Goal: Information Seeking & Learning: Learn about a topic

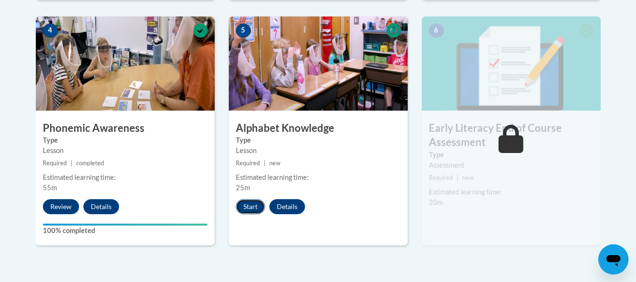
click at [243, 207] on button "Start" at bounding box center [250, 206] width 29 height 15
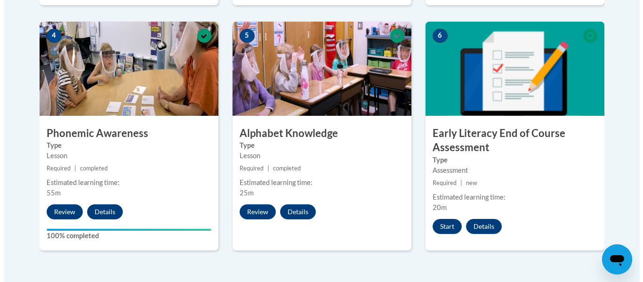
scroll to position [555, 0]
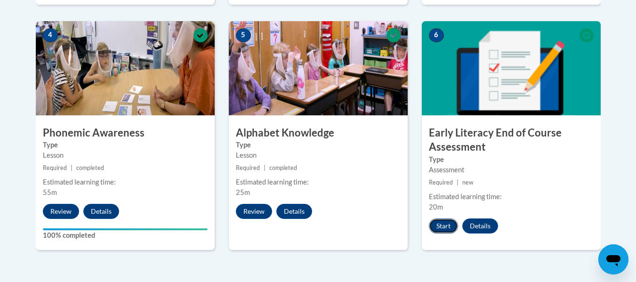
click at [440, 224] on button "Start" at bounding box center [443, 225] width 29 height 15
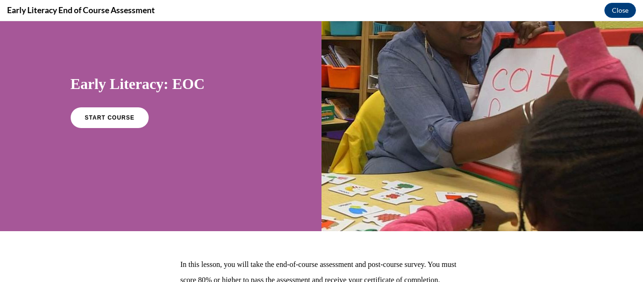
scroll to position [44, 0]
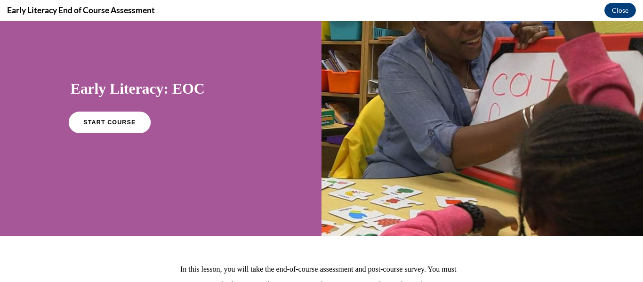
click at [111, 123] on span "START COURSE" at bounding box center [109, 122] width 52 height 7
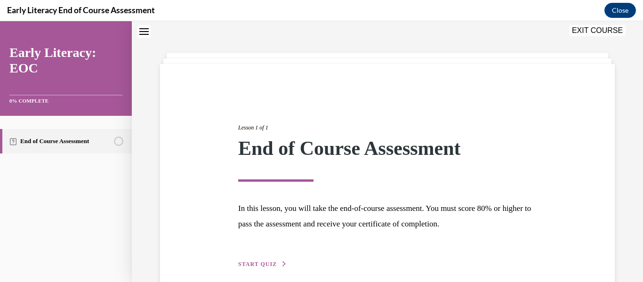
scroll to position [72, 0]
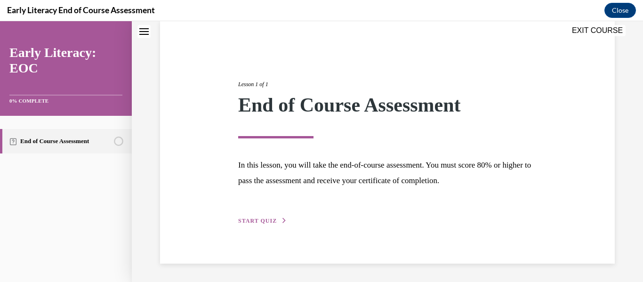
click at [274, 221] on button "START QUIZ" at bounding box center [262, 221] width 49 height 8
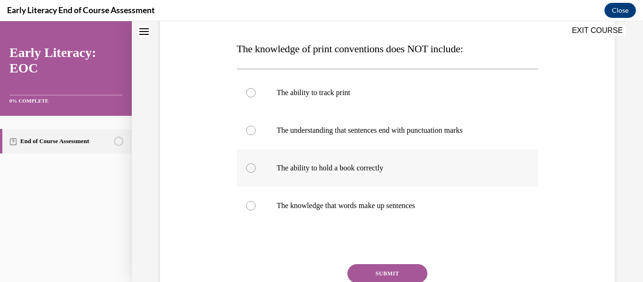
scroll to position [142, 0]
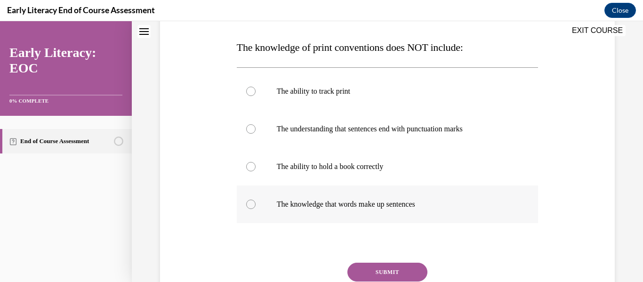
click at [276, 211] on div at bounding box center [388, 204] width 302 height 38
click at [298, 173] on div at bounding box center [388, 167] width 302 height 38
click at [377, 264] on button "SUBMIT" at bounding box center [387, 272] width 80 height 19
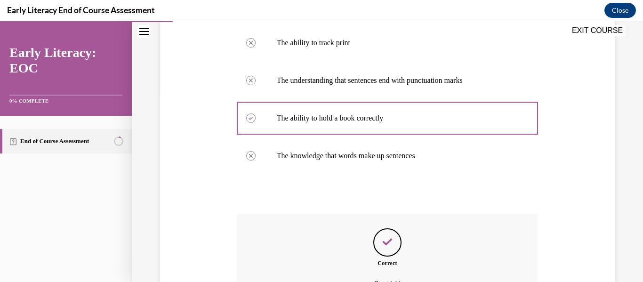
scroll to position [295, 0]
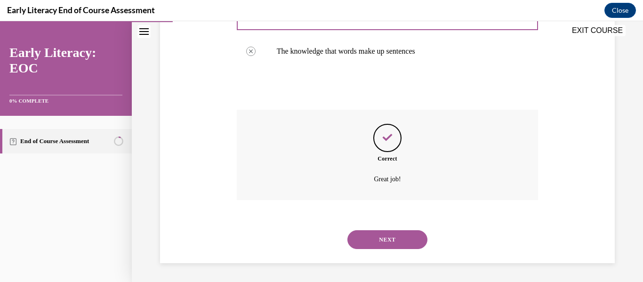
click at [376, 235] on button "NEXT" at bounding box center [387, 239] width 80 height 19
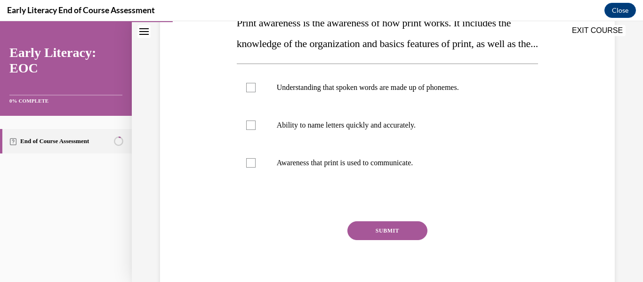
scroll to position [170, 0]
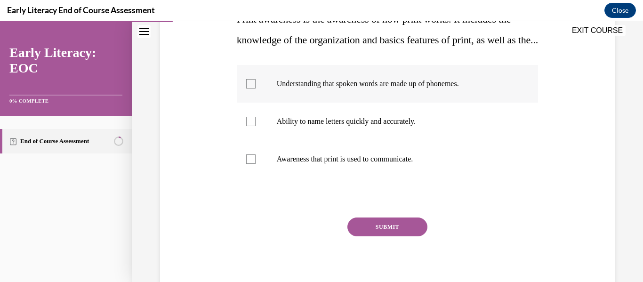
click at [407, 88] on p "Understanding that spoken words are made up of phonemes." at bounding box center [396, 83] width 238 height 9
click at [316, 126] on p "Ability to name letters quickly and accurately." at bounding box center [396, 121] width 238 height 9
click at [325, 164] on p "Awareness that print is used to communicate." at bounding box center [396, 158] width 238 height 9
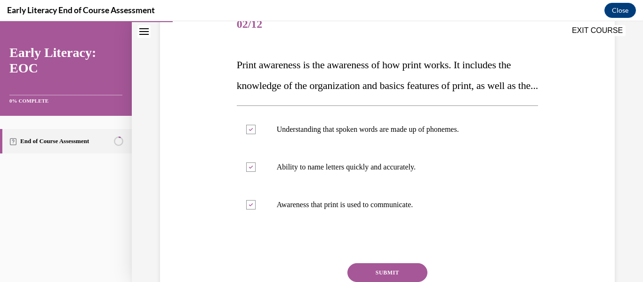
scroll to position [125, 0]
click at [248, 171] on div at bounding box center [250, 166] width 9 height 9
click at [248, 134] on div at bounding box center [250, 128] width 9 height 9
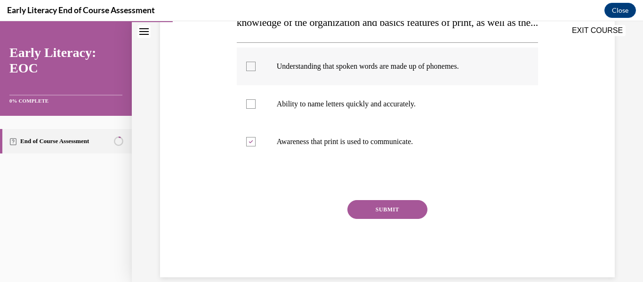
scroll to position [190, 0]
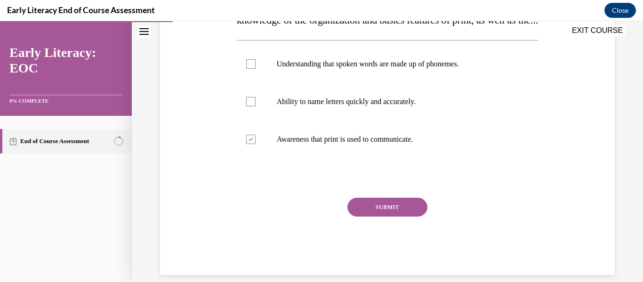
click at [407, 217] on button "SUBMIT" at bounding box center [387, 207] width 80 height 19
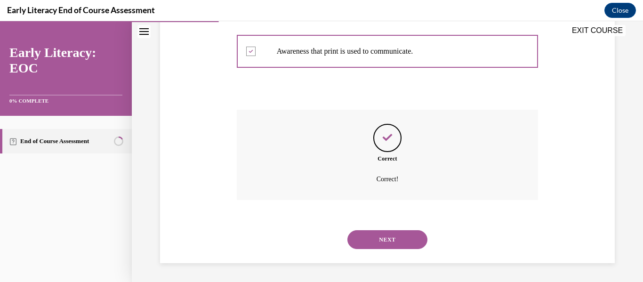
scroll to position [299, 0]
click at [401, 234] on button "NEXT" at bounding box center [387, 239] width 80 height 19
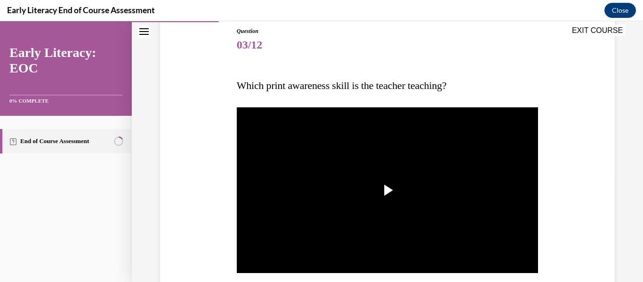
scroll to position [104, 0]
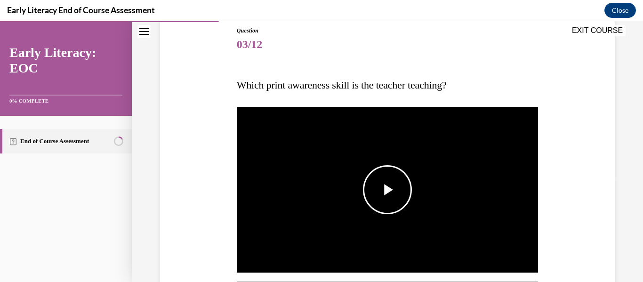
click at [371, 163] on img "Video player" at bounding box center [388, 189] width 302 height 169
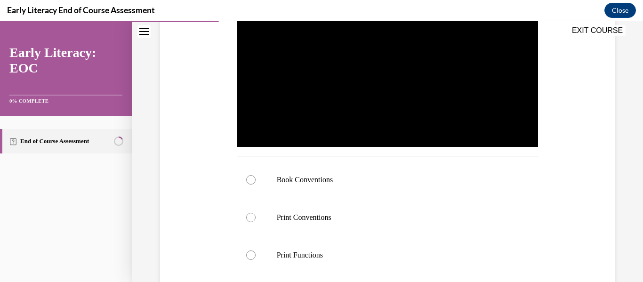
scroll to position [239, 0]
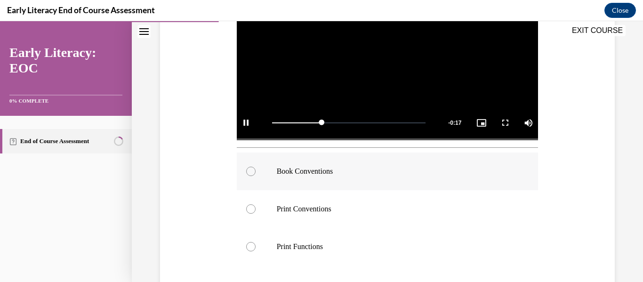
click at [386, 177] on div at bounding box center [388, 172] width 302 height 38
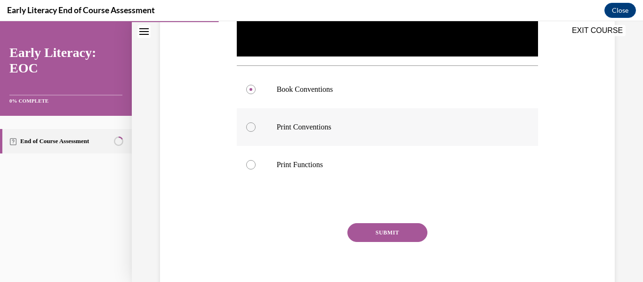
scroll to position [321, 0]
click at [386, 228] on button "SUBMIT" at bounding box center [387, 232] width 80 height 19
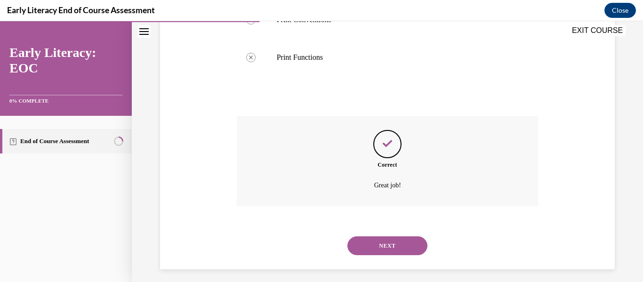
scroll to position [432, 0]
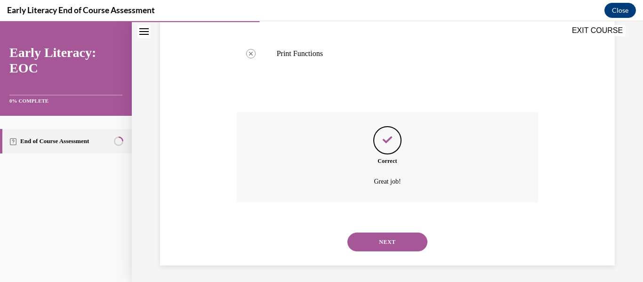
click at [389, 239] on button "NEXT" at bounding box center [387, 242] width 80 height 19
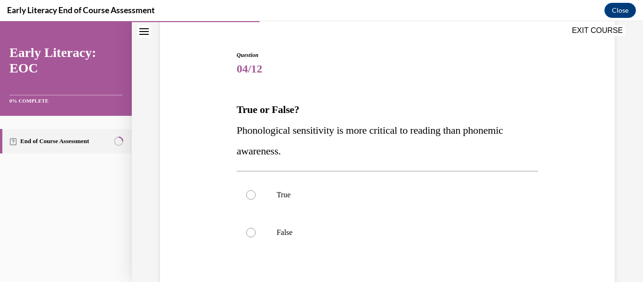
scroll to position [80, 0]
click at [315, 199] on p "True" at bounding box center [396, 194] width 238 height 9
click at [319, 223] on div at bounding box center [388, 233] width 302 height 38
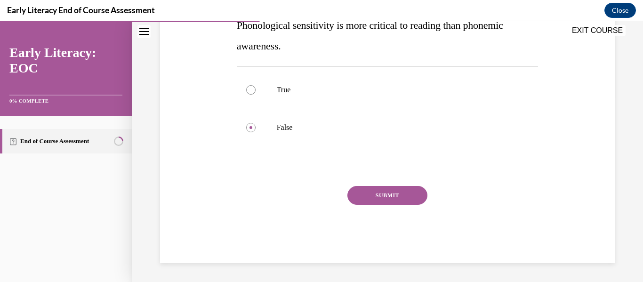
click at [371, 199] on button "SUBMIT" at bounding box center [387, 195] width 80 height 19
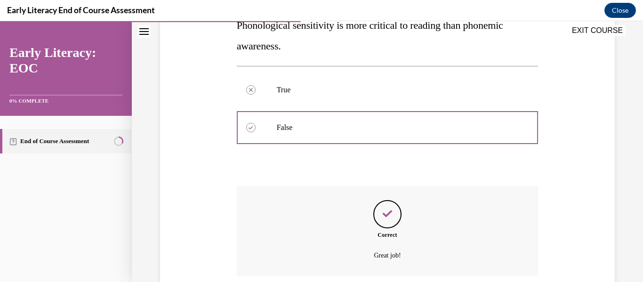
scroll to position [261, 0]
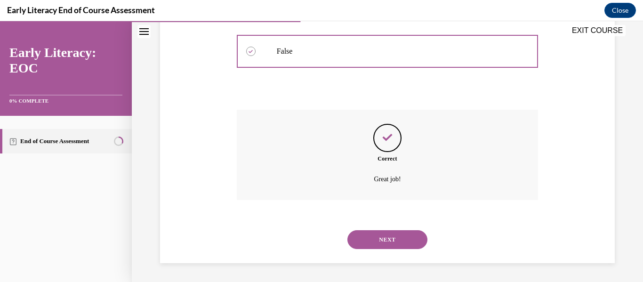
click at [393, 247] on button "NEXT" at bounding box center [387, 239] width 80 height 19
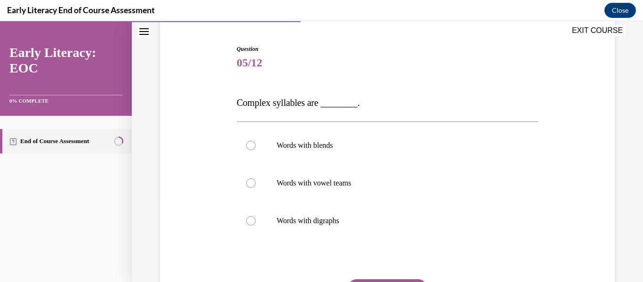
scroll to position [87, 0]
click at [321, 153] on div at bounding box center [388, 145] width 302 height 38
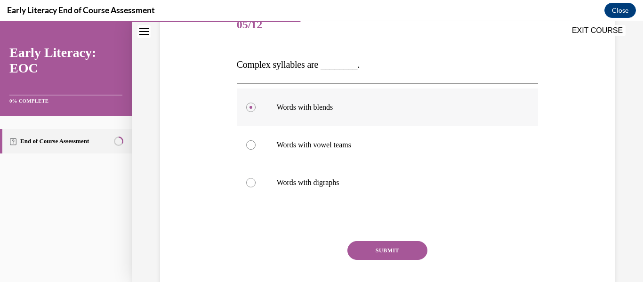
scroll to position [125, 0]
click at [382, 241] on div "Question 05/12 Complex syllables are ________. Words with blends Words with vow…" at bounding box center [388, 162] width 302 height 312
click at [382, 241] on button "SUBMIT" at bounding box center [387, 250] width 80 height 19
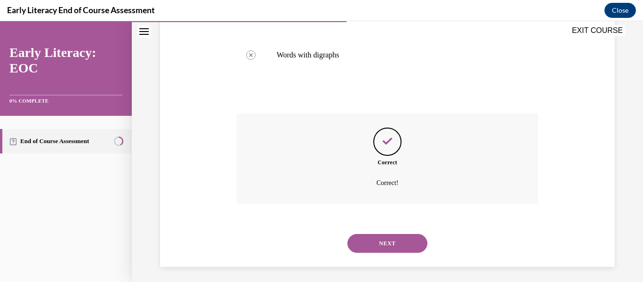
scroll to position [256, 0]
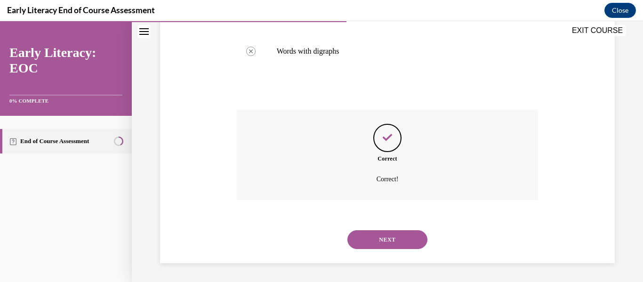
click at [382, 241] on button "NEXT" at bounding box center [387, 239] width 80 height 19
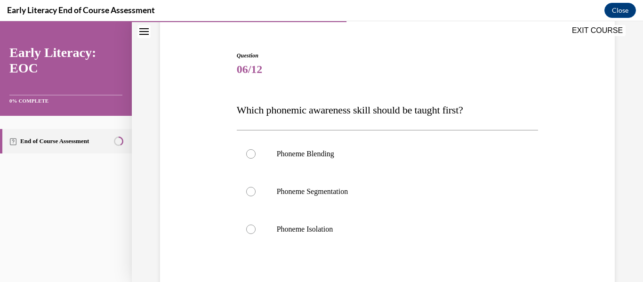
scroll to position [80, 0]
click at [297, 224] on p "Phoneme Isolation" at bounding box center [396, 228] width 238 height 9
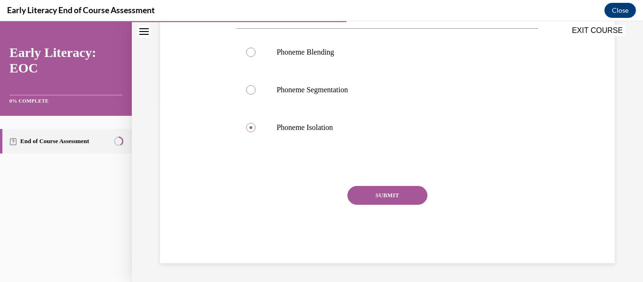
click at [349, 190] on button "SUBMIT" at bounding box center [387, 195] width 80 height 19
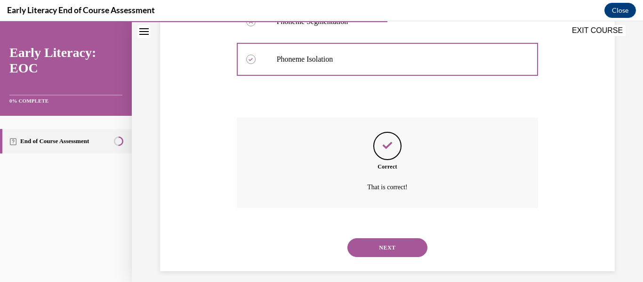
scroll to position [257, 0]
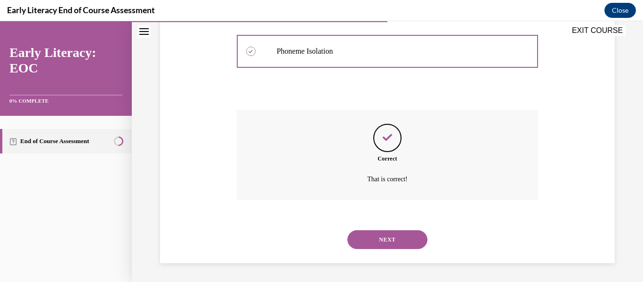
click at [368, 242] on button "NEXT" at bounding box center [387, 239] width 80 height 19
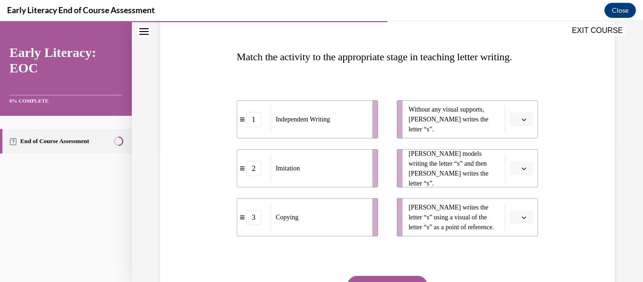
scroll to position [127, 0]
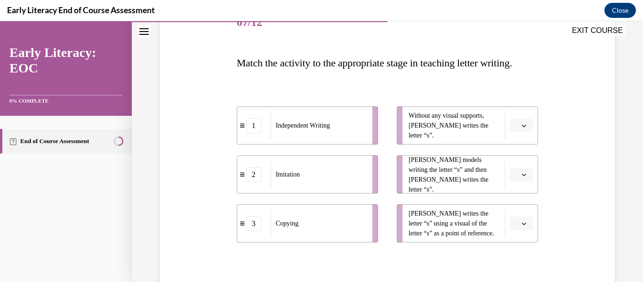
click at [521, 129] on span "button" at bounding box center [524, 125] width 7 height 7
click at [522, 128] on icon "button" at bounding box center [524, 125] width 5 height 5
click at [524, 182] on button "button" at bounding box center [521, 175] width 23 height 14
click at [515, 177] on div "3" at bounding box center [515, 174] width 24 height 19
click at [510, 133] on button "button" at bounding box center [521, 126] width 23 height 14
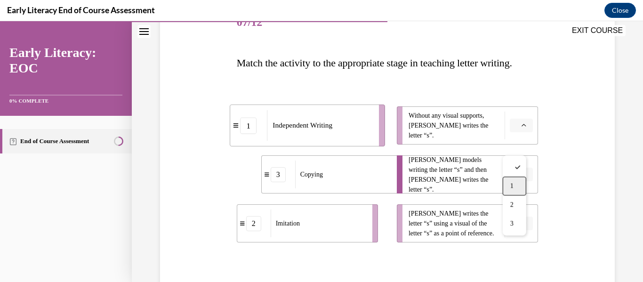
click at [514, 181] on div "1" at bounding box center [515, 186] width 24 height 19
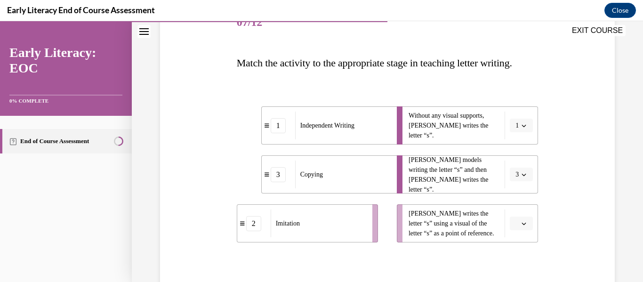
click at [518, 231] on button "button" at bounding box center [521, 224] width 23 height 14
click at [513, 209] on div "2" at bounding box center [515, 204] width 24 height 19
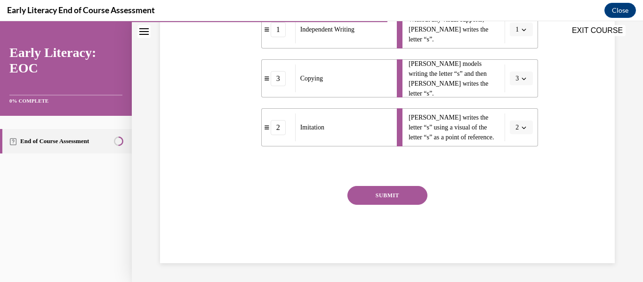
scroll to position [243, 0]
click at [380, 199] on button "SUBMIT" at bounding box center [387, 195] width 80 height 19
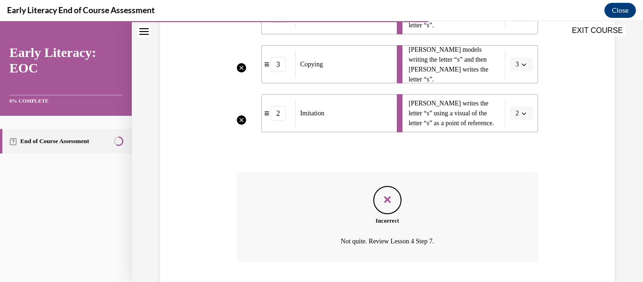
scroll to position [223, 0]
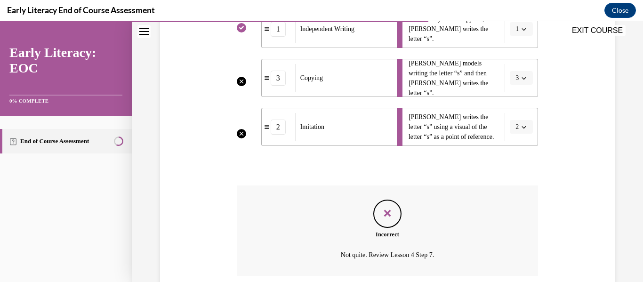
click at [515, 97] on li "Mr. Brown models writing the letter “s” and then Tina writes the letter “s”. 3" at bounding box center [467, 78] width 141 height 38
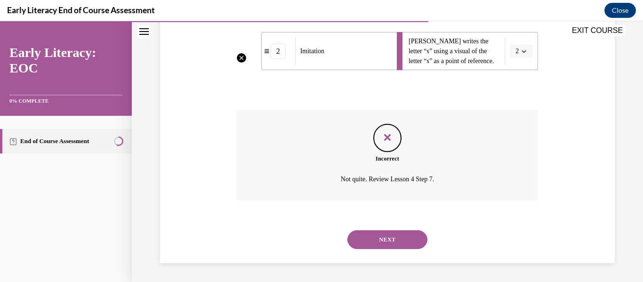
scroll to position [313, 0]
click at [378, 239] on button "NEXT" at bounding box center [387, 239] width 80 height 19
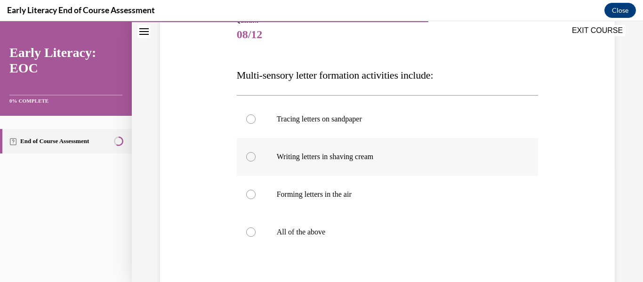
scroll to position [120, 0]
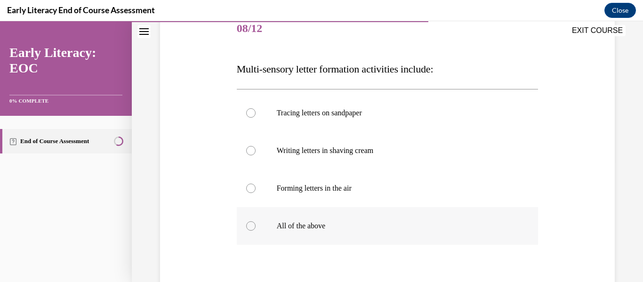
click at [283, 224] on p "All of the above" at bounding box center [396, 225] width 238 height 9
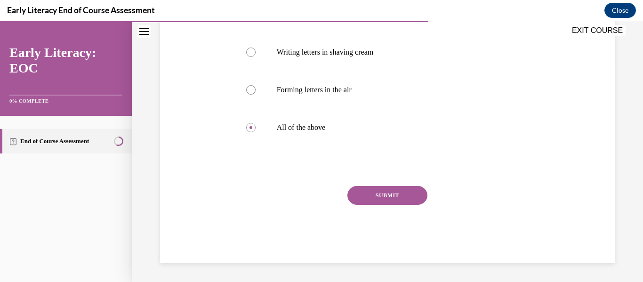
click at [366, 199] on button "SUBMIT" at bounding box center [387, 195] width 80 height 19
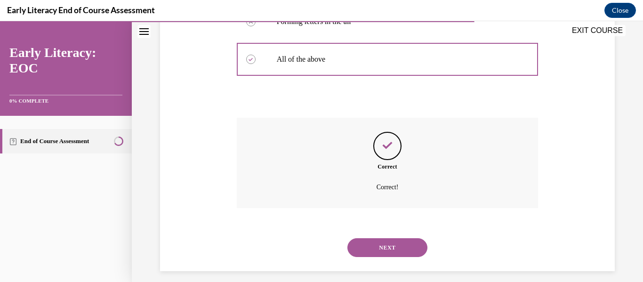
scroll to position [295, 0]
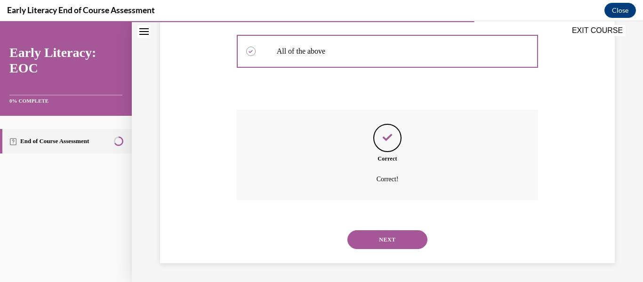
click at [358, 238] on button "NEXT" at bounding box center [387, 239] width 80 height 19
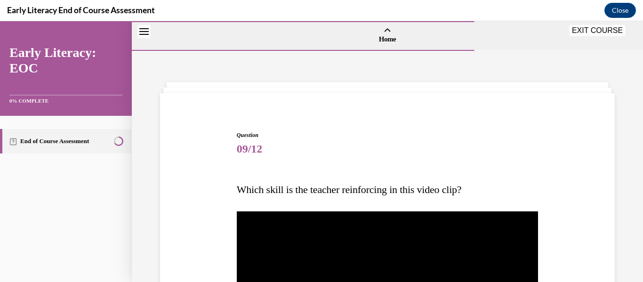
scroll to position [85, 0]
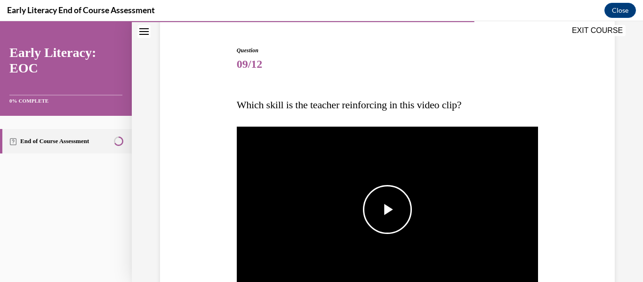
click at [387, 209] on span "Video player" at bounding box center [387, 209] width 0 height 0
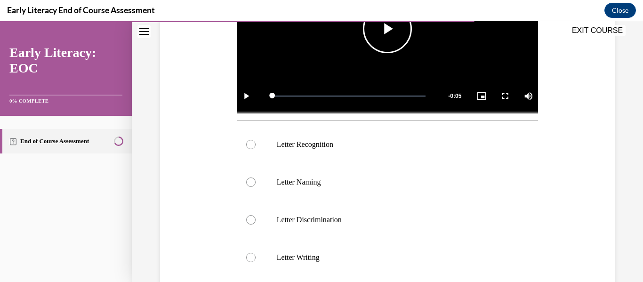
scroll to position [265, 0]
click at [381, 151] on div at bounding box center [388, 145] width 302 height 38
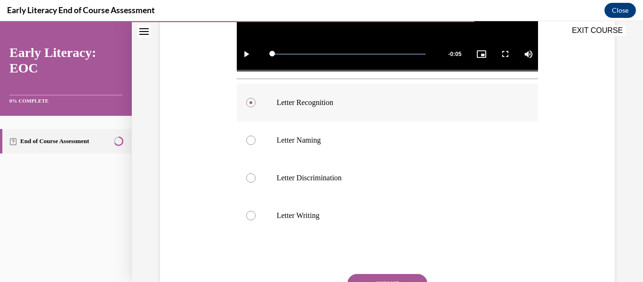
scroll to position [393, 0]
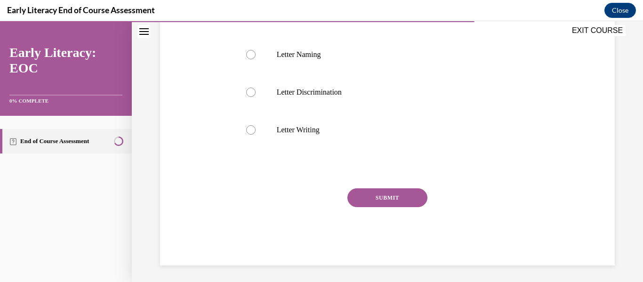
click at [388, 193] on button "SUBMIT" at bounding box center [387, 197] width 80 height 19
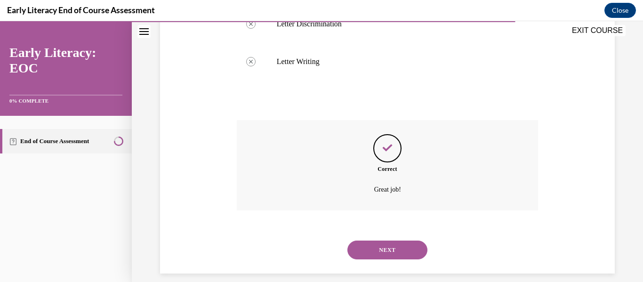
scroll to position [469, 0]
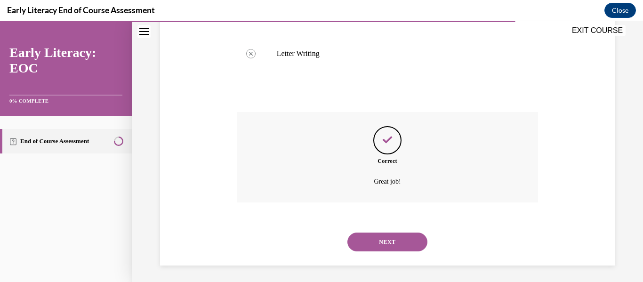
click at [385, 240] on button "NEXT" at bounding box center [387, 242] width 80 height 19
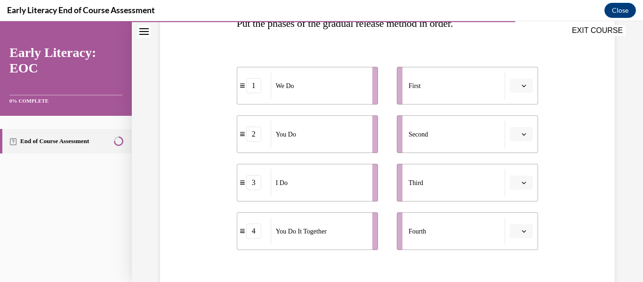
scroll to position [167, 0]
click at [515, 86] on span "Please select an option" at bounding box center [516, 84] width 3 height 9
click at [516, 163] on div "3" at bounding box center [515, 162] width 24 height 19
click at [515, 139] on button "button" at bounding box center [521, 134] width 23 height 14
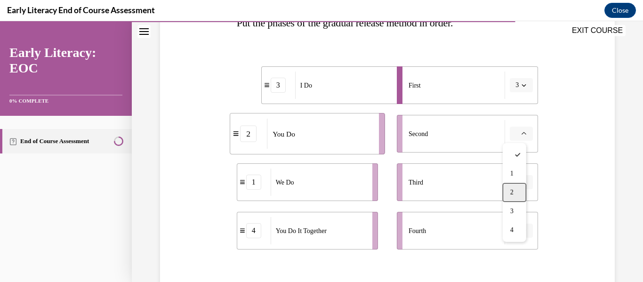
click at [514, 189] on div "2" at bounding box center [515, 192] width 24 height 19
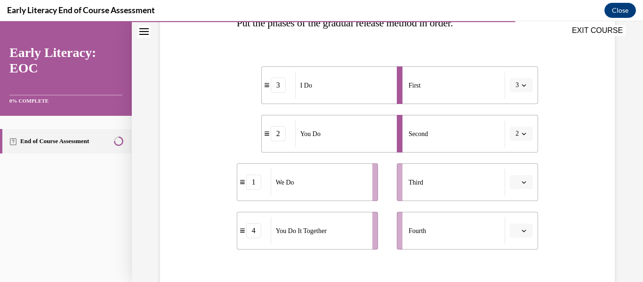
click at [514, 129] on button "2" at bounding box center [521, 134] width 23 height 14
click at [512, 156] on div at bounding box center [513, 154] width 24 height 19
click at [514, 85] on button "3" at bounding box center [521, 85] width 23 height 14
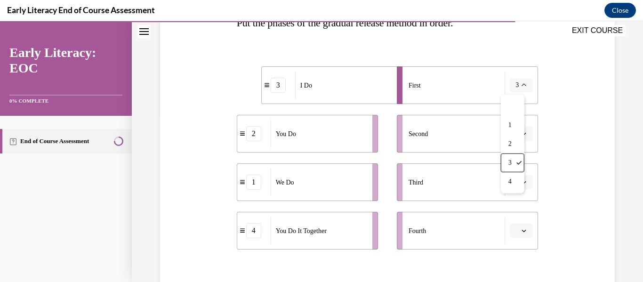
click at [417, 47] on div "3 I Do 2 You Do 1 We Do 4 You Do It Together First 3 Second Third Fourth" at bounding box center [388, 148] width 302 height 211
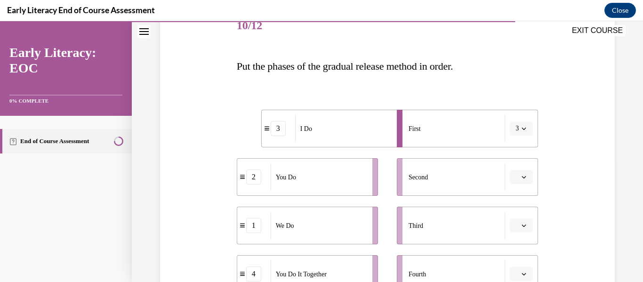
scroll to position [124, 0]
drag, startPoint x: 466, startPoint y: 175, endPoint x: 518, endPoint y: 254, distance: 95.2
click at [518, 254] on ul "First 3 Second Third Fourth" at bounding box center [462, 200] width 151 height 183
click at [615, 219] on div "Question 10/12 Put the phases of the gradual release method in order. 3 I Do 2 …" at bounding box center [387, 177] width 511 height 501
click at [517, 221] on button "button" at bounding box center [521, 225] width 23 height 14
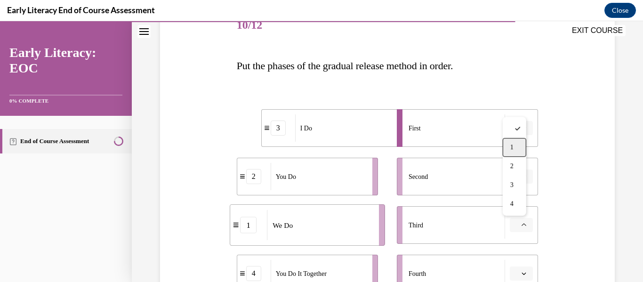
click at [514, 153] on div "1" at bounding box center [515, 147] width 24 height 19
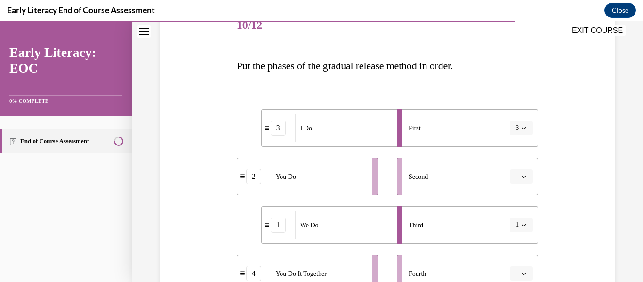
click at [521, 226] on span "button" at bounding box center [524, 225] width 7 height 7
click at [516, 134] on div at bounding box center [513, 128] width 24 height 19
click at [522, 178] on icon "button" at bounding box center [524, 176] width 5 height 5
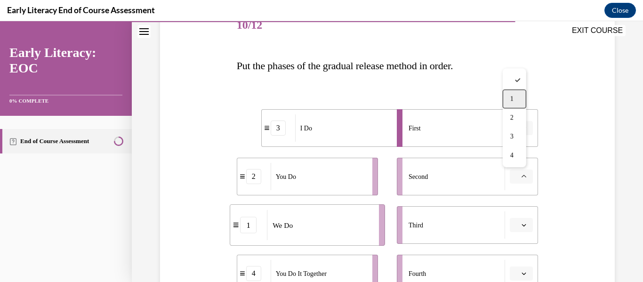
click at [513, 104] on div "1" at bounding box center [515, 98] width 24 height 19
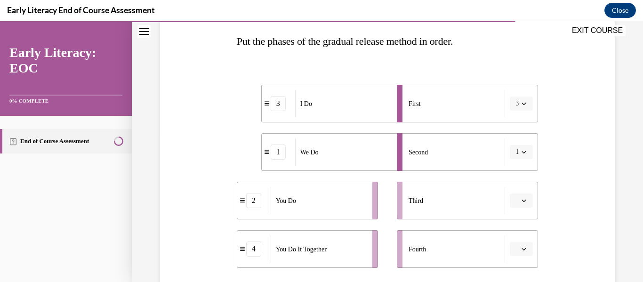
scroll to position [149, 0]
click at [521, 203] on span "button" at bounding box center [524, 200] width 7 height 7
click at [508, 176] on div "4" at bounding box center [515, 178] width 24 height 19
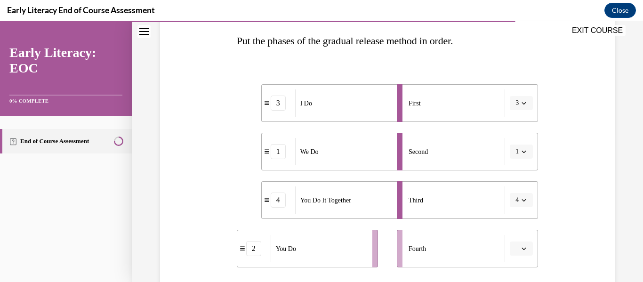
click at [514, 250] on button "button" at bounding box center [521, 248] width 23 height 14
click at [514, 186] on div "2" at bounding box center [515, 189] width 24 height 19
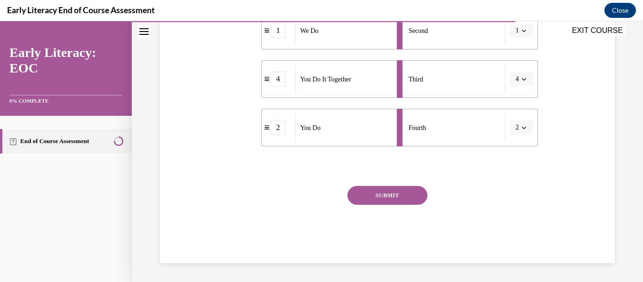
click at [402, 199] on button "SUBMIT" at bounding box center [387, 195] width 80 height 19
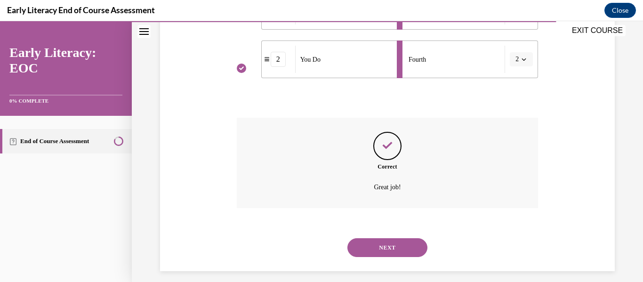
scroll to position [346, 0]
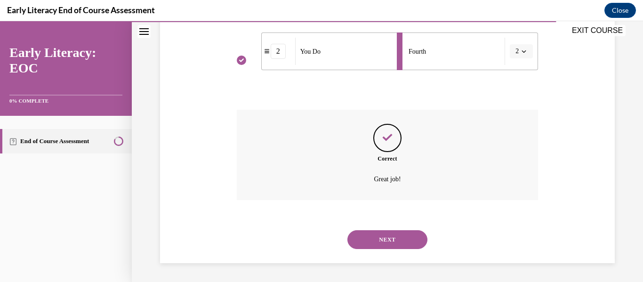
click at [393, 233] on button "NEXT" at bounding box center [387, 239] width 80 height 19
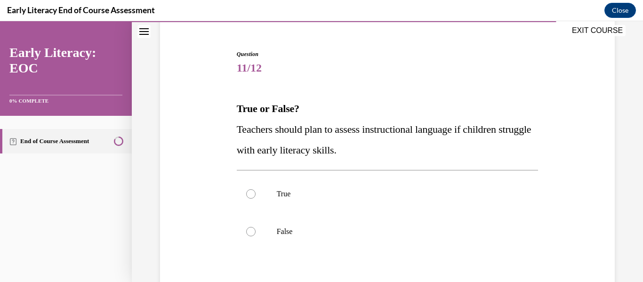
scroll to position [82, 0]
click at [290, 208] on div at bounding box center [388, 193] width 302 height 38
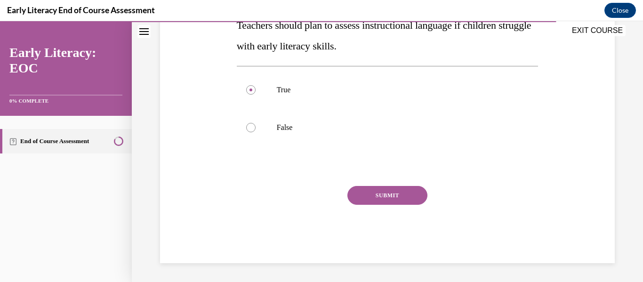
drag, startPoint x: 355, startPoint y: 185, endPoint x: 363, endPoint y: 189, distance: 9.3
click at [363, 189] on div "Question 11/12 True or False? Teachers should plan to assess instructional lang…" at bounding box center [388, 104] width 302 height 317
click at [363, 189] on button "SUBMIT" at bounding box center [387, 195] width 80 height 19
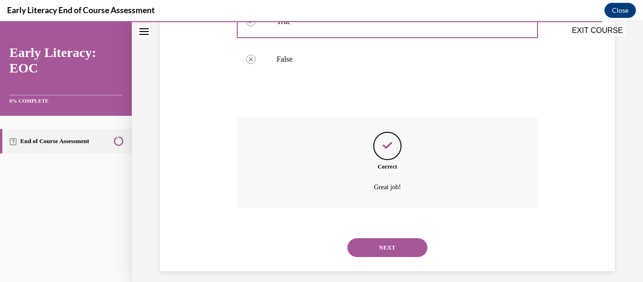
scroll to position [261, 0]
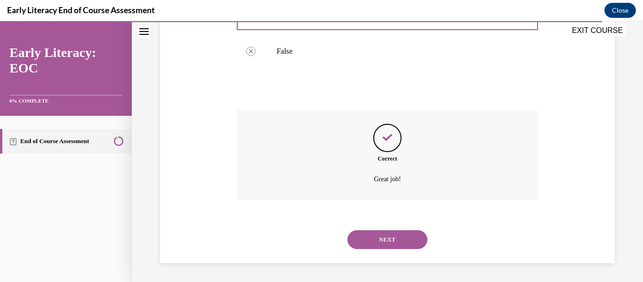
click at [387, 241] on button "NEXT" at bounding box center [387, 239] width 80 height 19
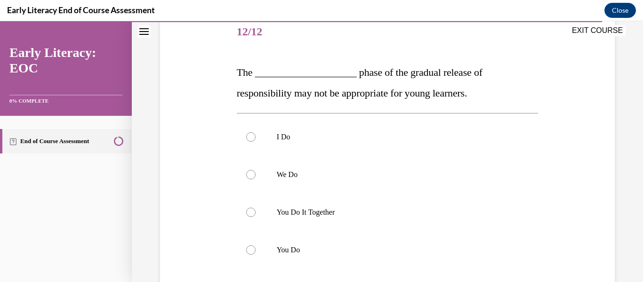
scroll to position [118, 0]
click at [292, 246] on p "You Do" at bounding box center [396, 249] width 238 height 9
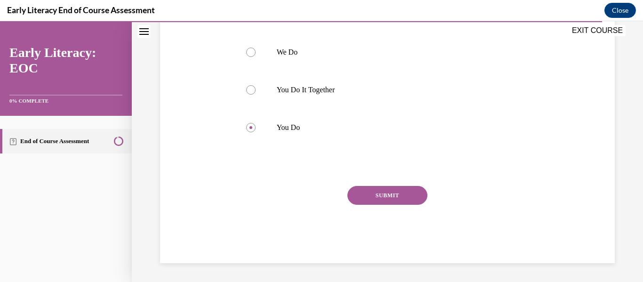
click at [410, 202] on button "SUBMIT" at bounding box center [387, 195] width 80 height 19
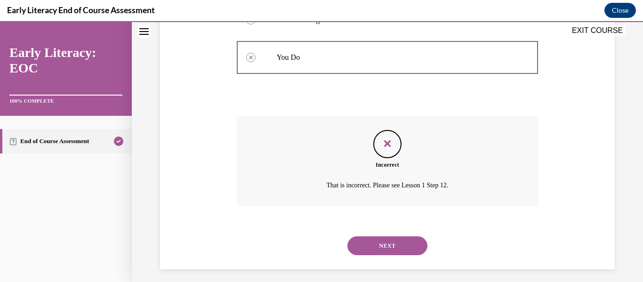
scroll to position [316, 0]
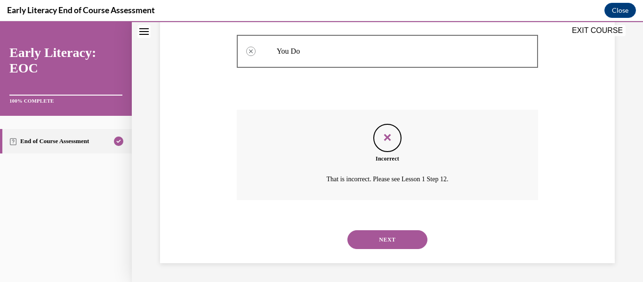
click at [402, 237] on button "NEXT" at bounding box center [387, 239] width 80 height 19
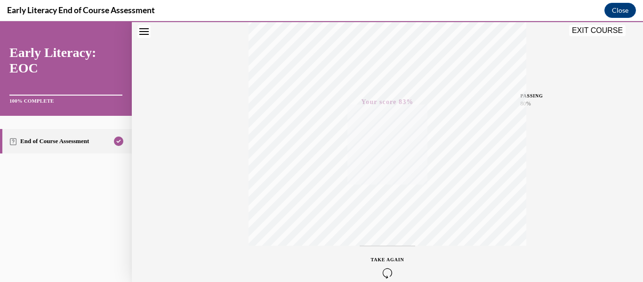
scroll to position [172, 0]
click at [584, 34] on button "EXIT COURSE" at bounding box center [597, 30] width 56 height 11
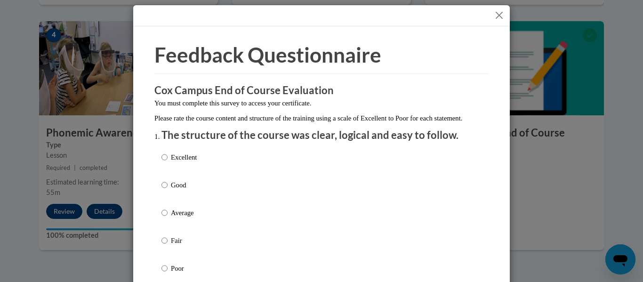
scroll to position [0, 0]
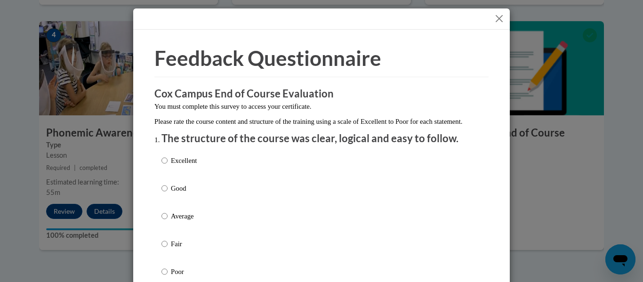
click at [197, 203] on div "Excellent Good Average Fair Poor" at bounding box center [321, 227] width 320 height 153
click at [181, 193] on p "Good" at bounding box center [184, 188] width 26 height 10
click at [168, 193] on input "Good" at bounding box center [164, 188] width 6 height 10
radio input "true"
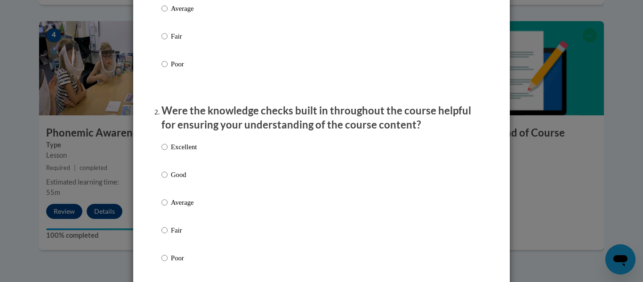
scroll to position [209, 0]
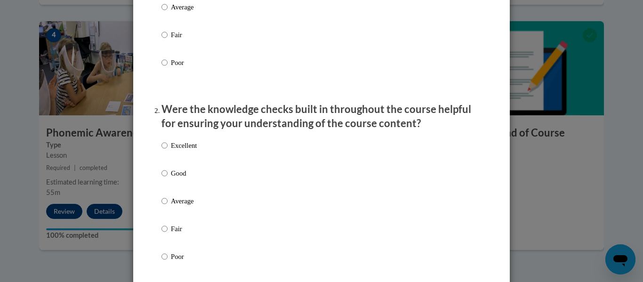
click at [181, 193] on label "Good" at bounding box center [178, 180] width 35 height 25
click at [168, 178] on input "Good" at bounding box center [164, 173] width 6 height 10
radio input "true"
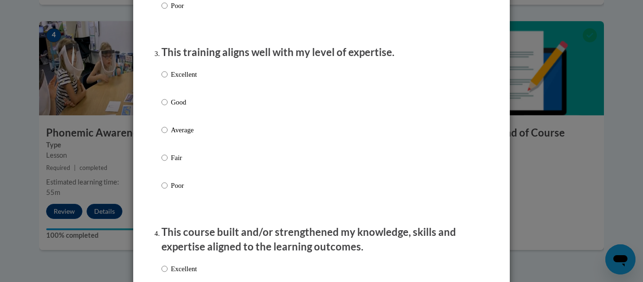
scroll to position [462, 0]
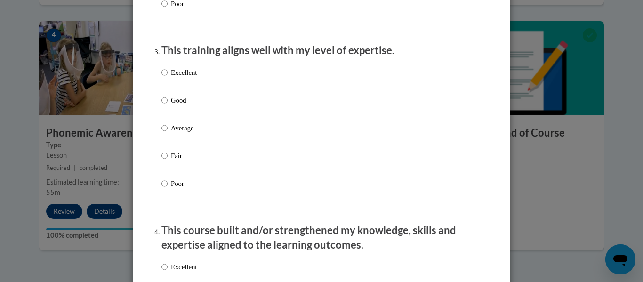
click at [196, 109] on div "Excellent Good Average Fair Poor" at bounding box center [321, 139] width 320 height 153
click at [165, 105] on label "Good" at bounding box center [178, 107] width 35 height 25
click at [165, 105] on input "Good" at bounding box center [164, 100] width 6 height 10
radio input "true"
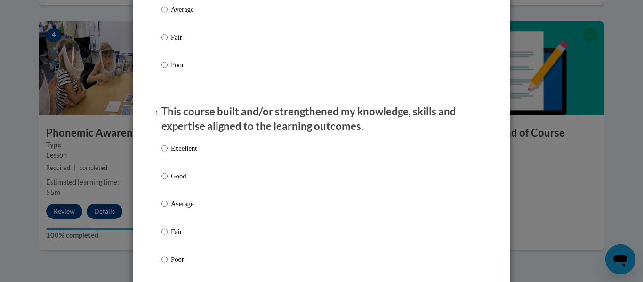
click at [196, 157] on div "Excellent Good Average Fair Poor" at bounding box center [321, 214] width 320 height 153
click at [166, 188] on label "Good" at bounding box center [178, 183] width 35 height 25
click at [166, 181] on input "Good" at bounding box center [164, 176] width 6 height 10
radio input "true"
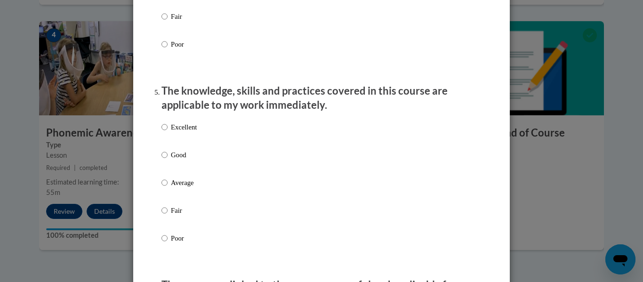
scroll to position [796, 0]
click at [161, 160] on input "Good" at bounding box center [164, 154] width 6 height 10
radio input "true"
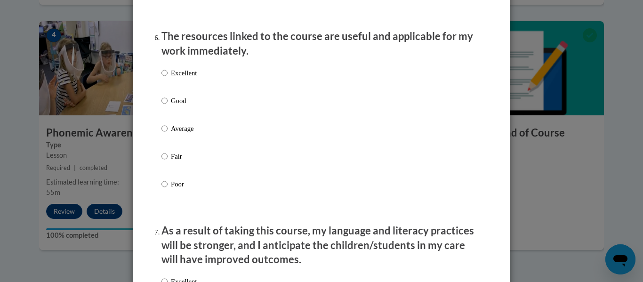
scroll to position [1043, 0]
click at [161, 107] on input "Good" at bounding box center [164, 101] width 6 height 10
radio input "true"
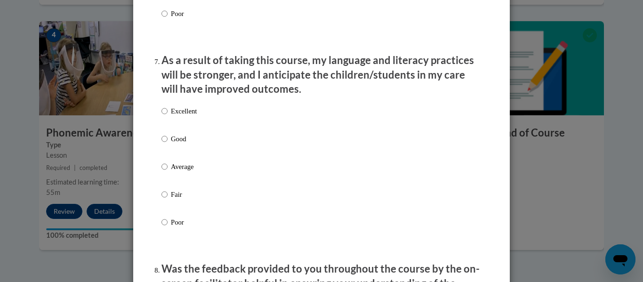
scroll to position [1217, 0]
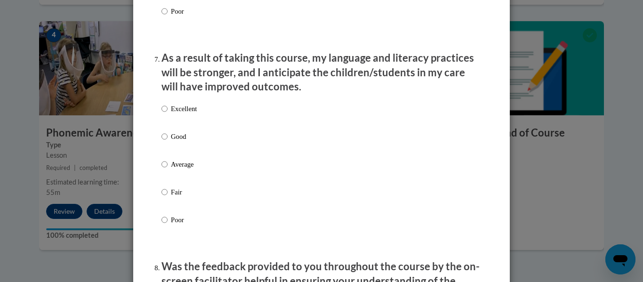
click at [171, 142] on p "Good" at bounding box center [184, 136] width 26 height 10
click at [168, 142] on input "Good" at bounding box center [164, 136] width 6 height 10
radio input "true"
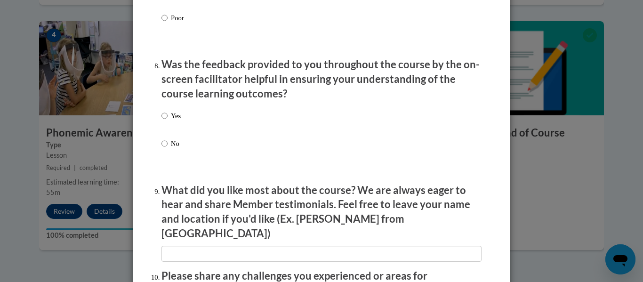
scroll to position [1420, 0]
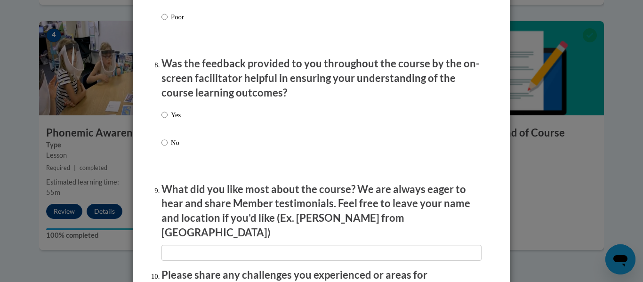
click at [177, 129] on label "Yes" at bounding box center [170, 122] width 19 height 25
click at [168, 120] on input "Yes" at bounding box center [164, 115] width 6 height 10
radio input "true"
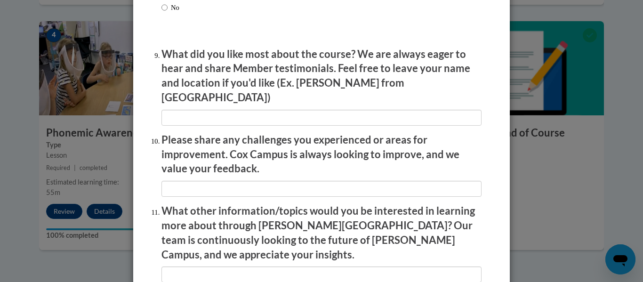
scroll to position [1674, 0]
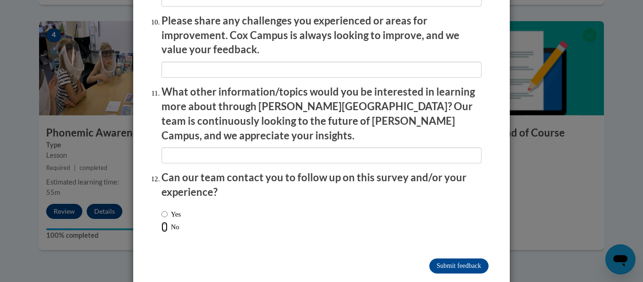
click at [161, 222] on input "No" at bounding box center [164, 227] width 6 height 10
radio input "true"
click at [429, 258] on input "Submit feedback" at bounding box center [458, 265] width 59 height 15
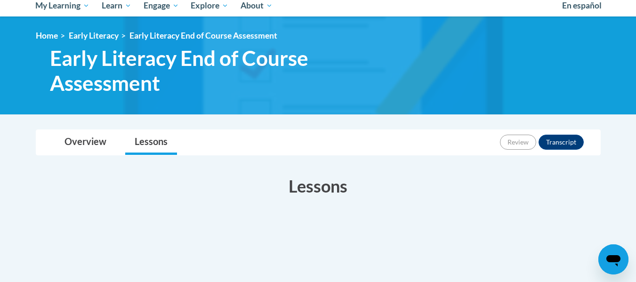
scroll to position [106, 0]
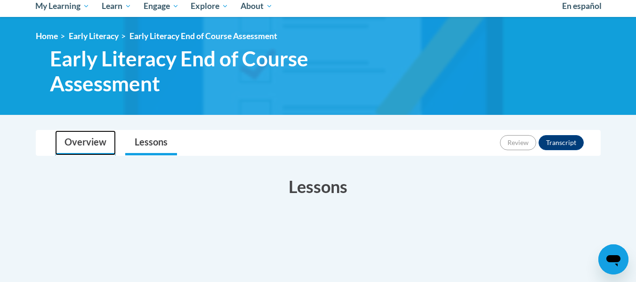
click at [72, 148] on link "Overview" at bounding box center [85, 142] width 61 height 25
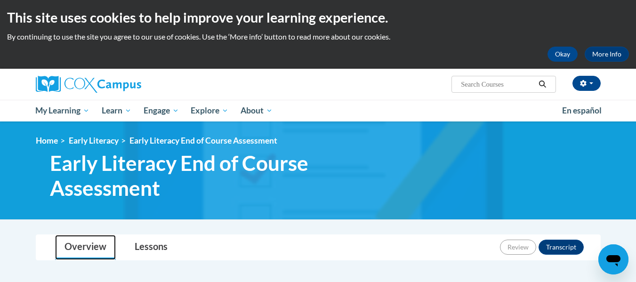
scroll to position [1, 0]
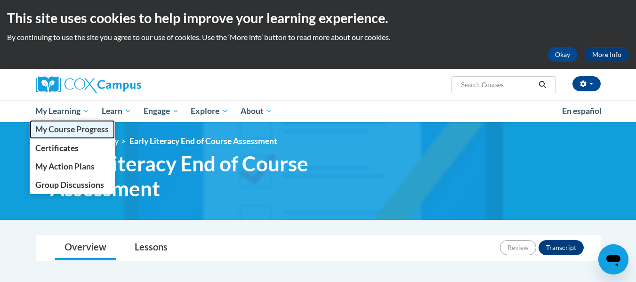
click at [72, 132] on span "My Course Progress" at bounding box center [71, 129] width 73 height 10
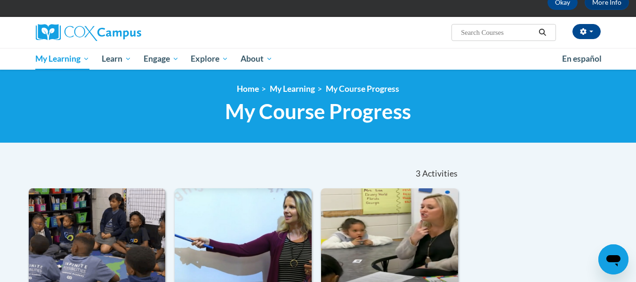
scroll to position [52, 0]
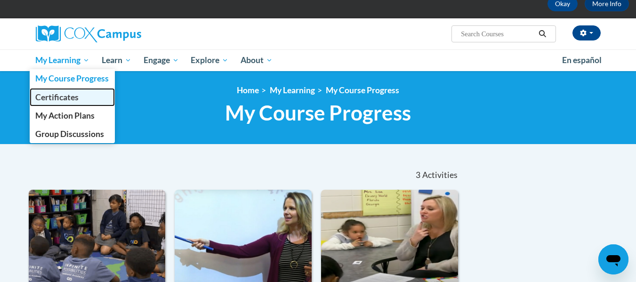
click at [63, 92] on span "Certificates" at bounding box center [56, 97] width 43 height 10
